Goal: Task Accomplishment & Management: Use online tool/utility

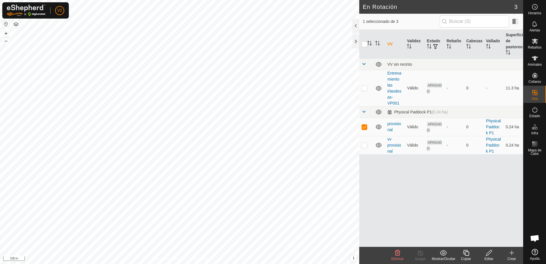
click at [487, 255] on icon at bounding box center [488, 252] width 7 height 7
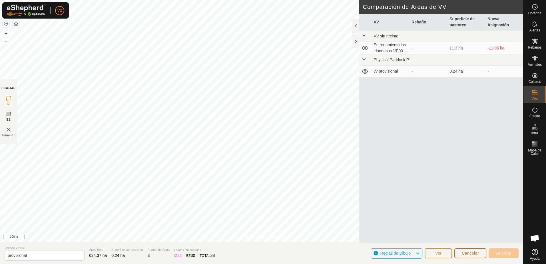
click at [465, 253] on span "Cancelar" at bounding box center [470, 253] width 17 height 5
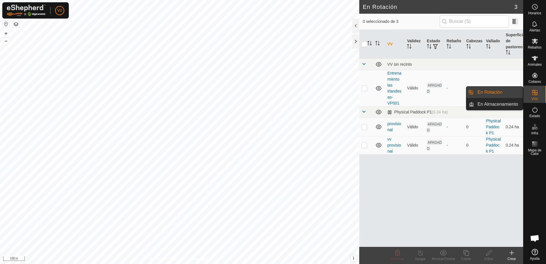
click at [512, 254] on icon at bounding box center [512, 253] width 0 height 4
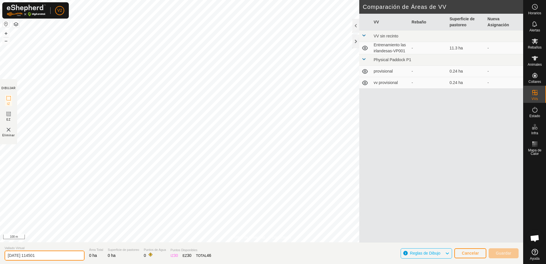
click at [51, 255] on input "[DATE] 114501" at bounding box center [45, 255] width 80 height 10
type input "Las Humbrias REGA 29"
click at [473, 254] on span "Cancelar" at bounding box center [470, 253] width 17 height 5
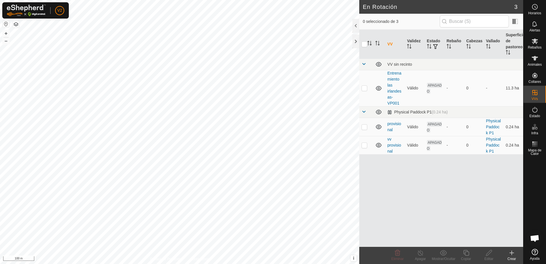
click at [513, 251] on icon at bounding box center [511, 252] width 7 height 7
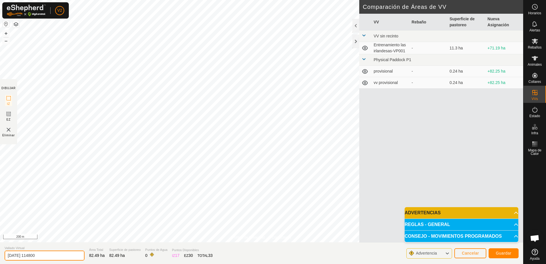
click at [67, 256] on input "[DATE] 114800" at bounding box center [45, 255] width 80 height 10
type input "Las Humbrias REGA 29 Ex-Wayu"
click at [506, 255] on span "Guardar" at bounding box center [504, 253] width 16 height 5
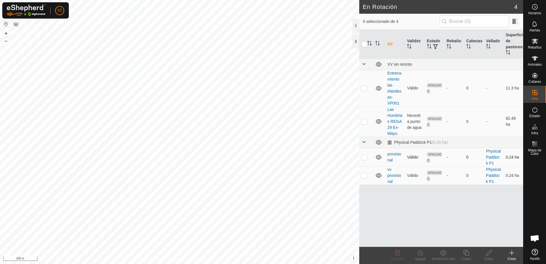
checkbox input "true"
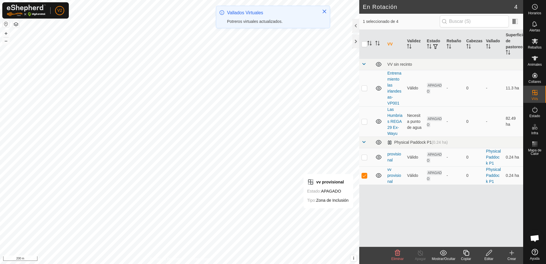
click at [394, 252] on icon at bounding box center [397, 252] width 7 height 7
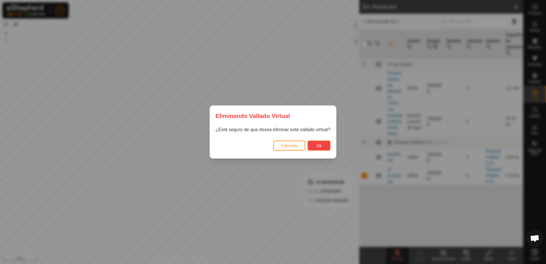
click at [317, 144] on span "Ok" at bounding box center [318, 145] width 5 height 5
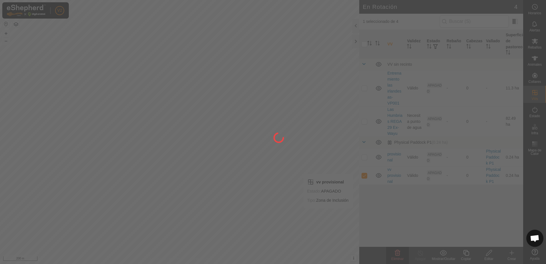
checkbox input "false"
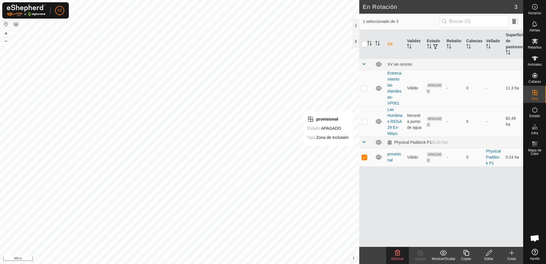
click at [398, 256] on icon at bounding box center [397, 253] width 5 height 6
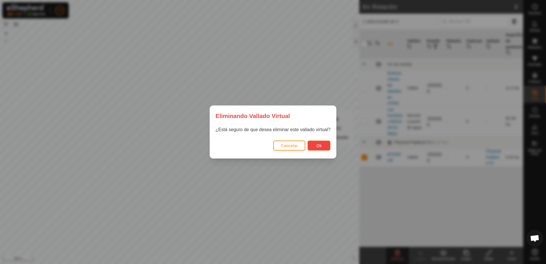
click at [324, 146] on button "Ok" at bounding box center [318, 145] width 23 height 10
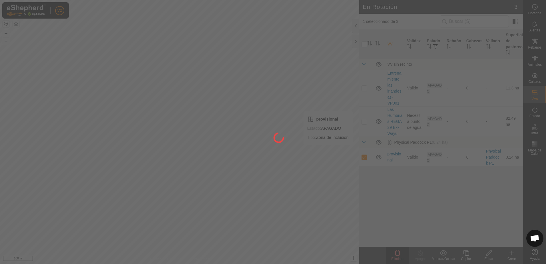
checkbox input "false"
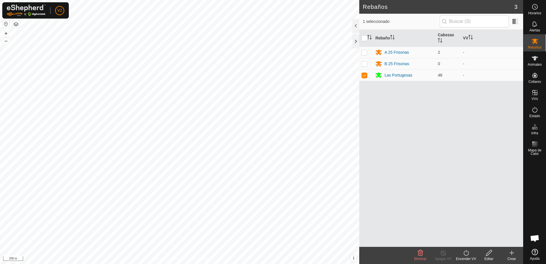
click at [467, 255] on icon at bounding box center [466, 252] width 7 height 7
click at [473, 240] on link "Ahora" at bounding box center [483, 239] width 57 height 11
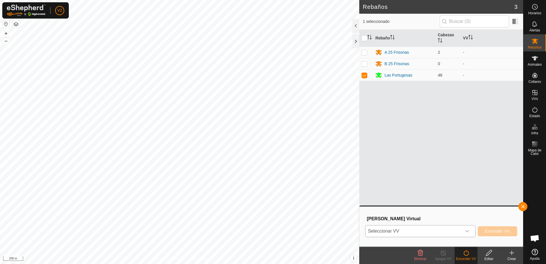
click at [469, 232] on icon "dropdown trigger" at bounding box center [467, 231] width 5 height 5
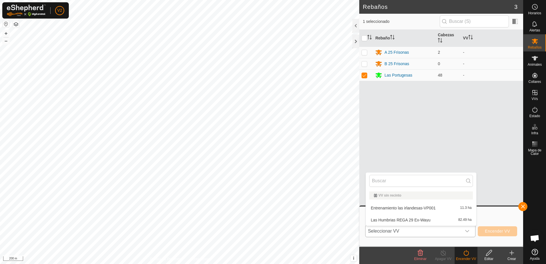
click at [418, 220] on li "Las Humbrias REGA 29 Ex-Wayu 82.49 ha" at bounding box center [421, 219] width 110 height 11
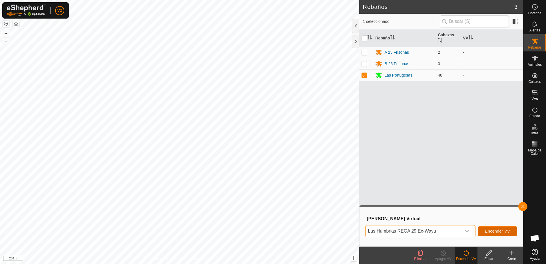
click at [498, 233] on span "Encender VV" at bounding box center [497, 231] width 25 height 5
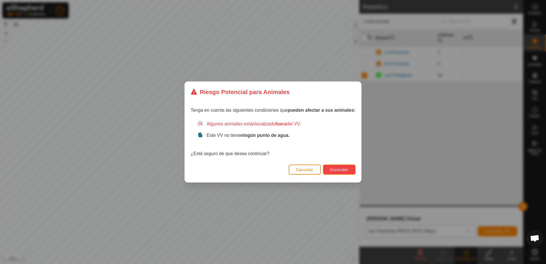
click at [341, 170] on span "Encender" at bounding box center [339, 169] width 18 height 5
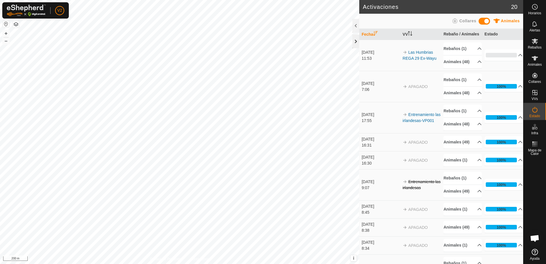
click at [355, 41] on div at bounding box center [355, 42] width 7 height 14
